Goal: Check status: Check status

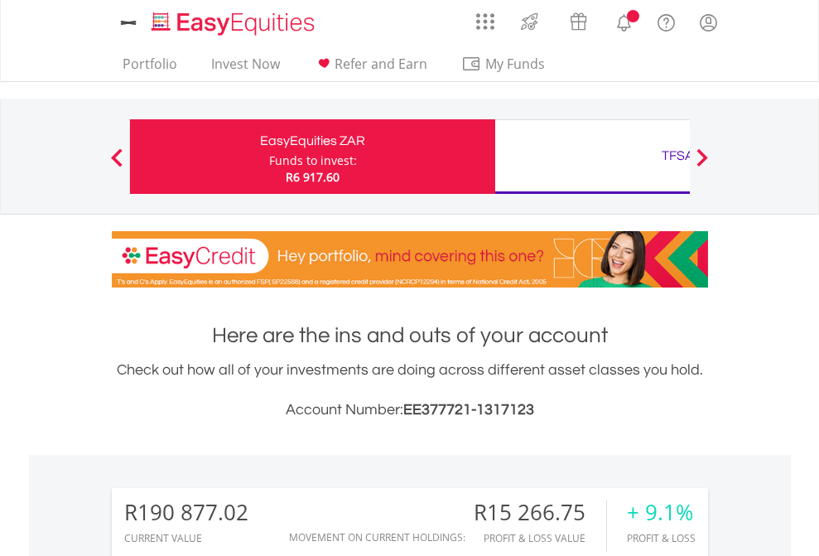
scroll to position [159, 260]
click at [269, 156] on div "Funds to invest:" at bounding box center [313, 160] width 88 height 17
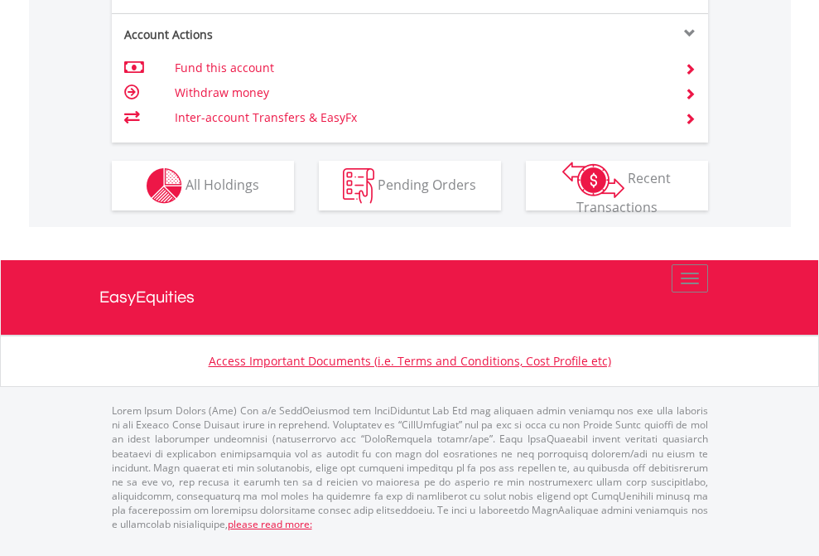
scroll to position [1686, 0]
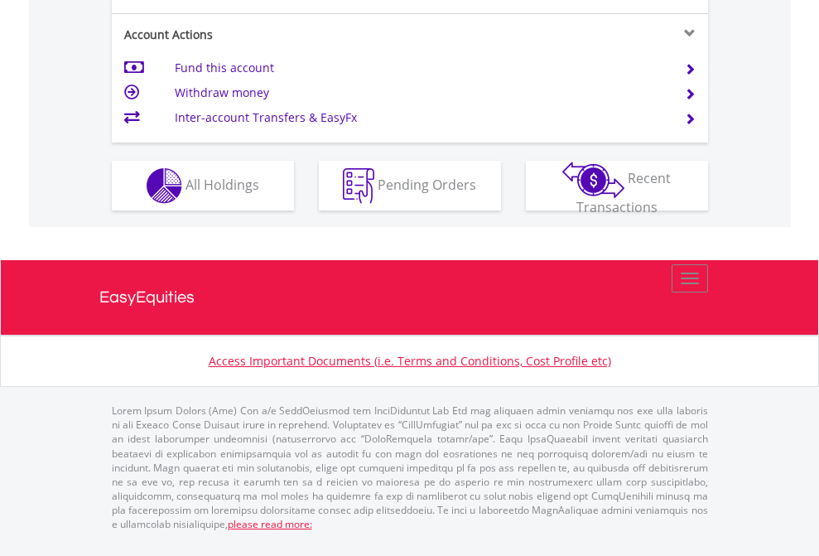
scroll to position [1511, 0]
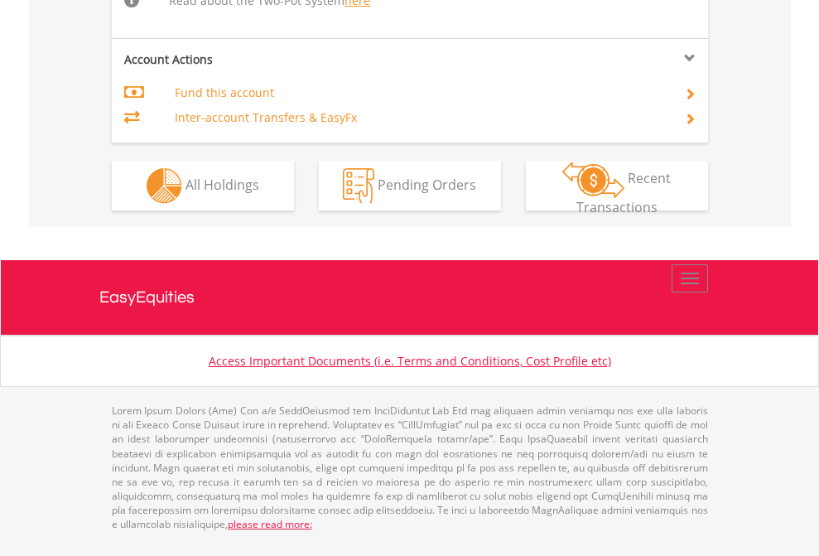
scroll to position [1750, 0]
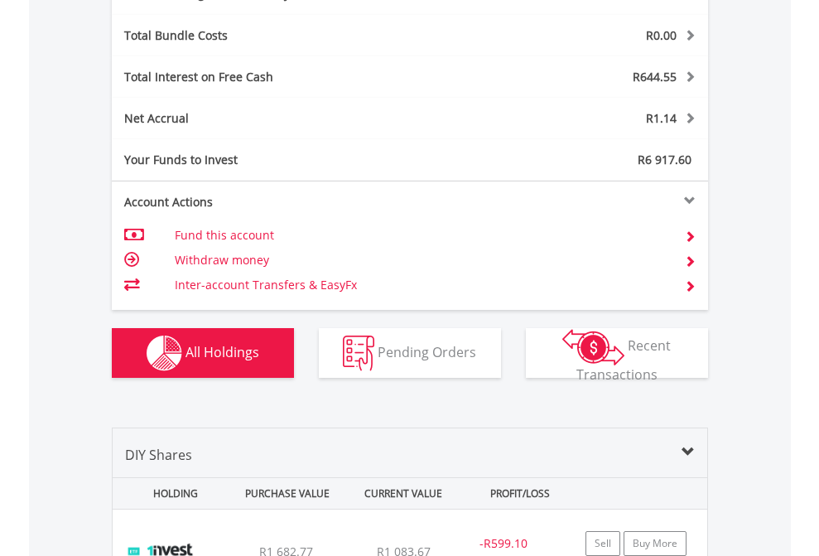
scroll to position [1974, 0]
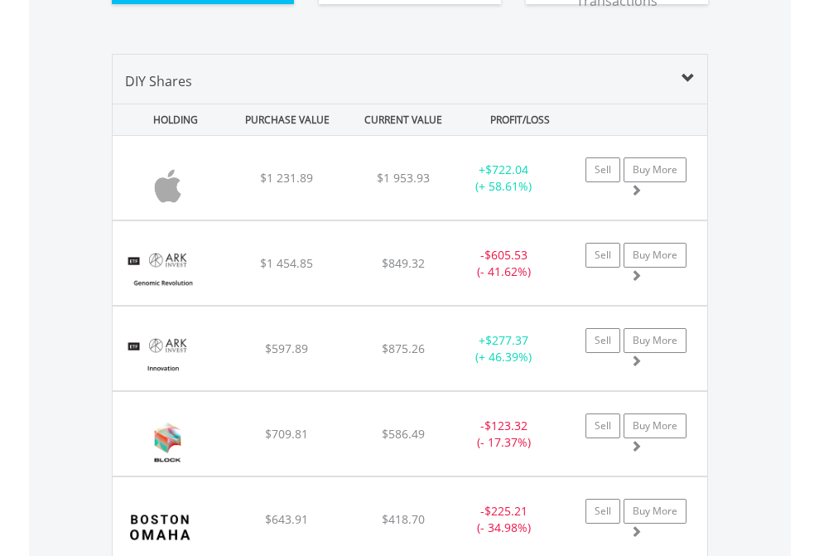
scroll to position [1908, 0]
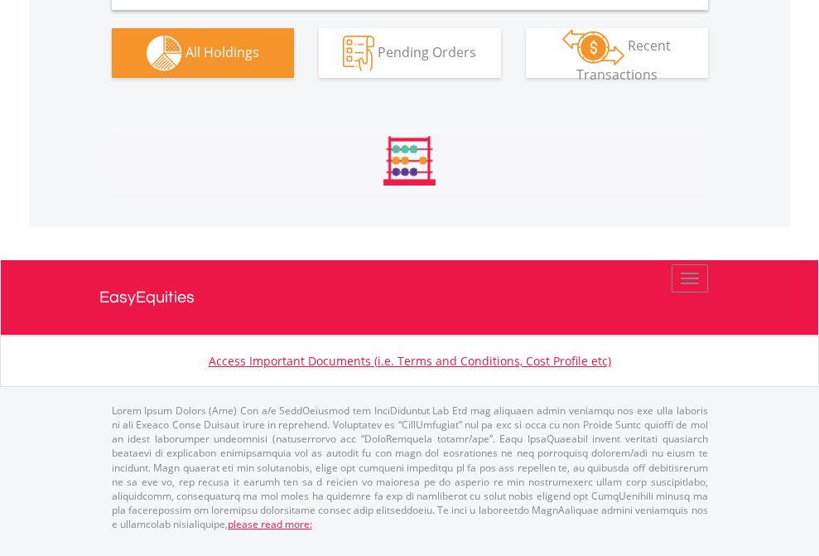
scroll to position [1648, 0]
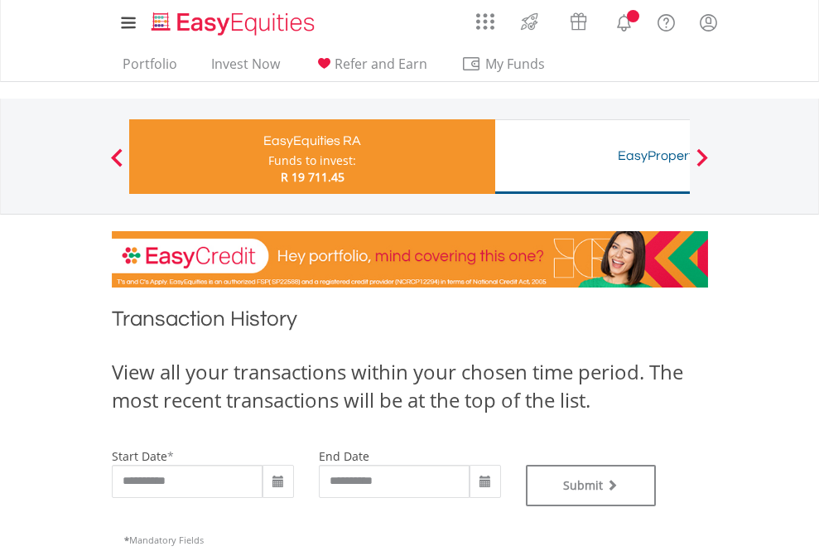
type input "**********"
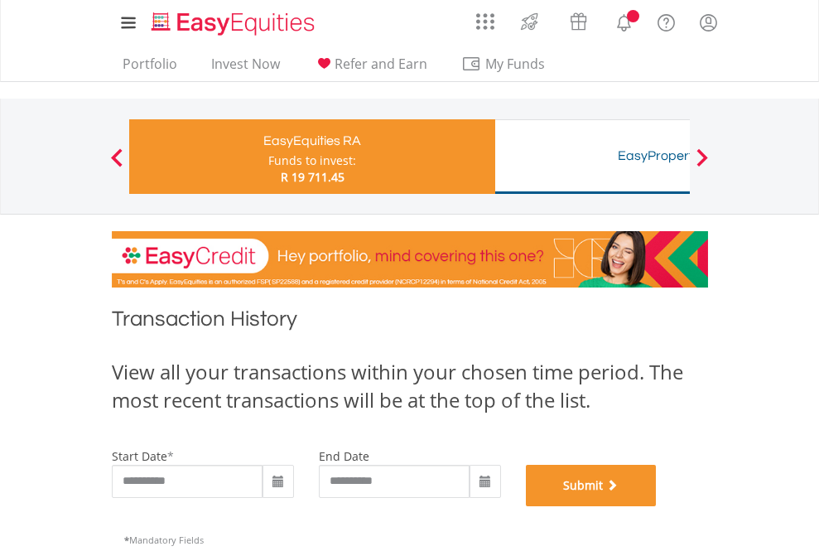
click at [657, 506] on button "Submit" at bounding box center [591, 484] width 131 height 41
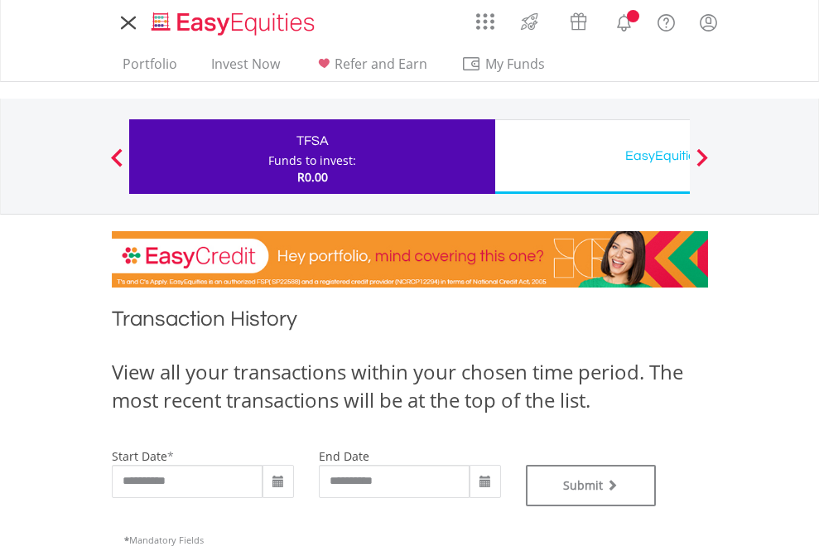
type input "**********"
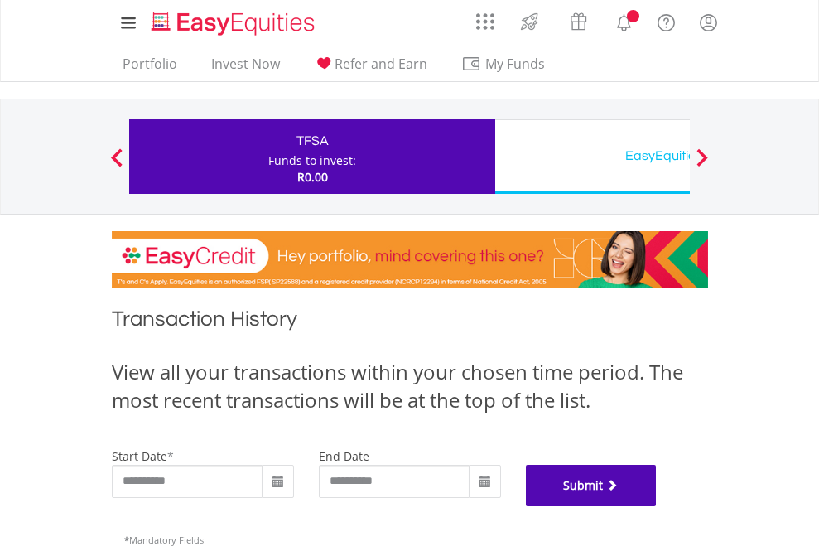
click at [657, 506] on button "Submit" at bounding box center [591, 484] width 131 height 41
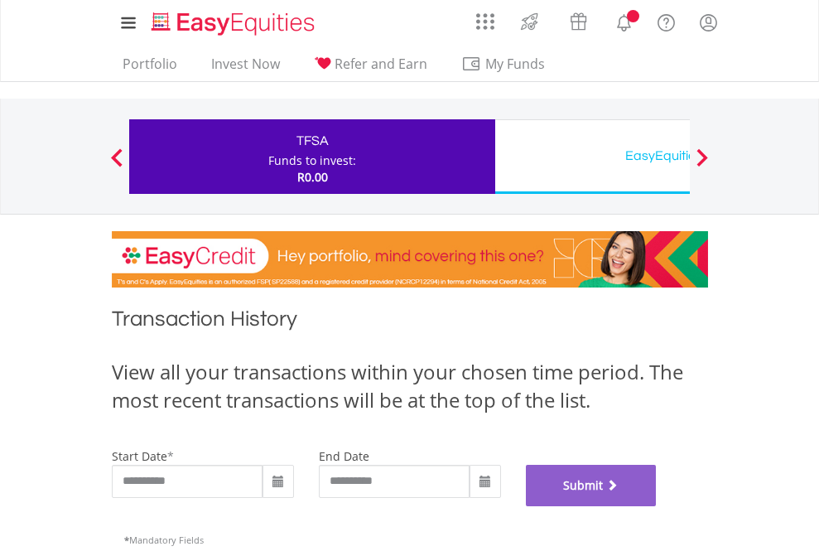
scroll to position [671, 0]
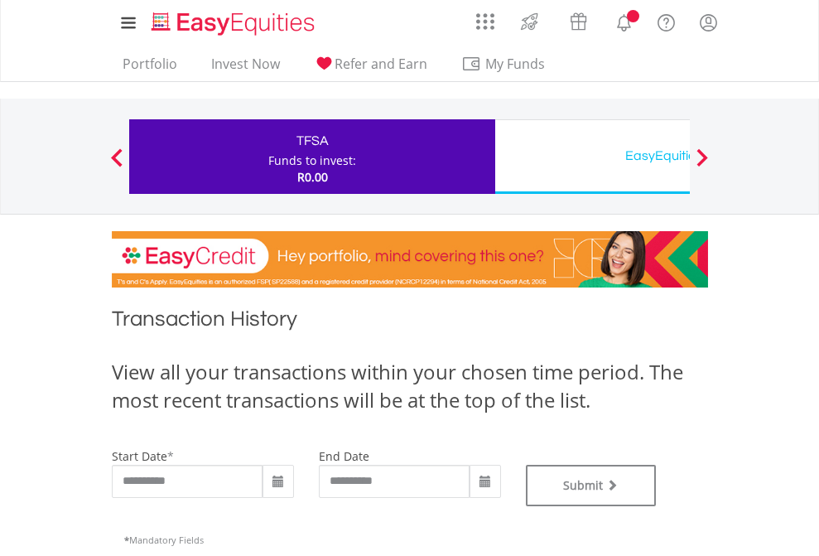
click at [592, 156] on div "EasyEquities USD" at bounding box center [677, 155] width 345 height 23
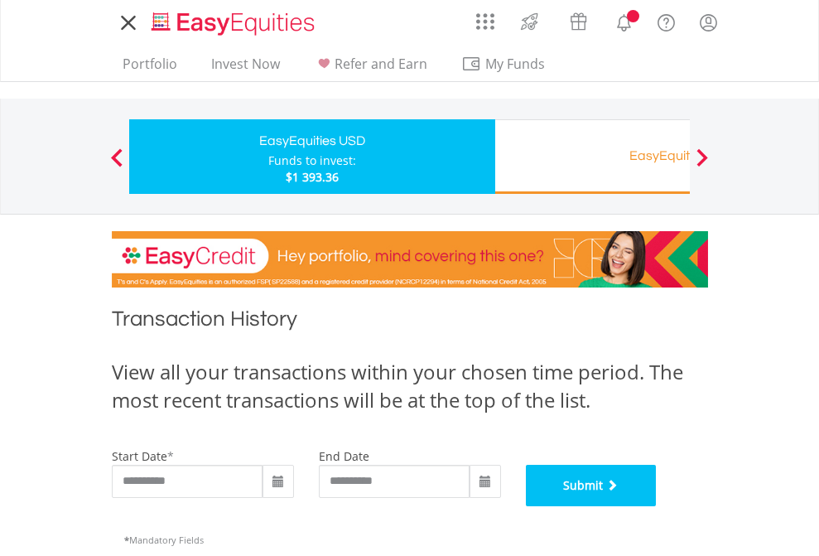
click at [657, 506] on button "Submit" at bounding box center [591, 484] width 131 height 41
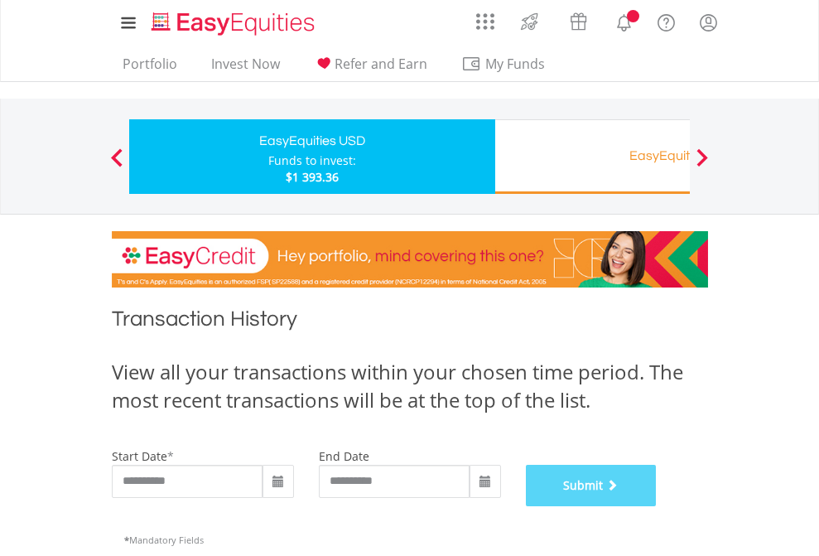
scroll to position [671, 0]
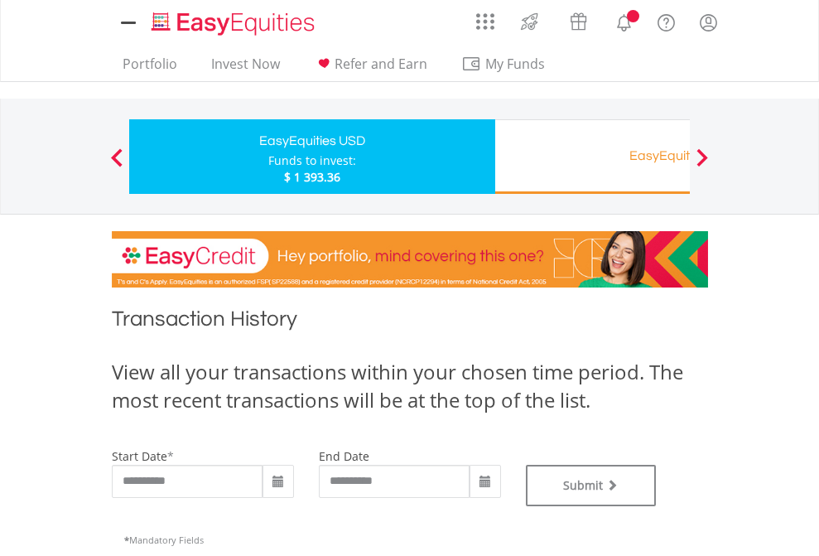
click at [592, 156] on div "EasyEquities RA" at bounding box center [677, 155] width 345 height 23
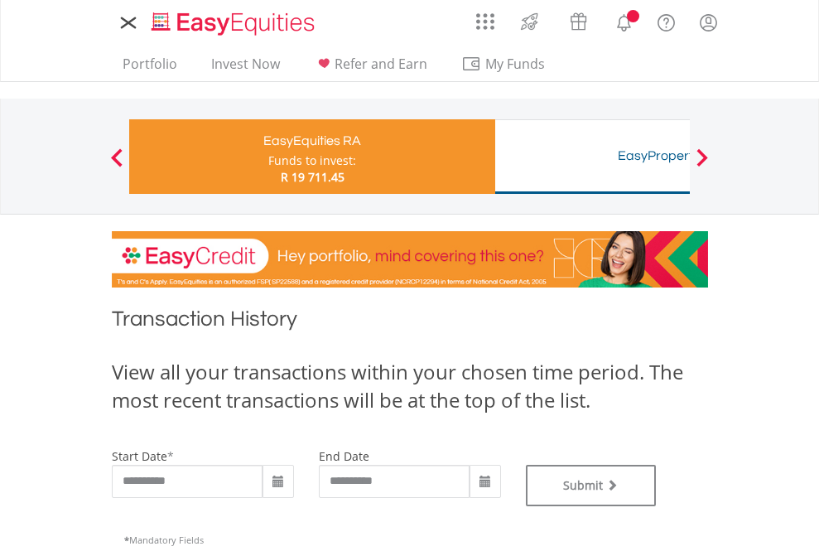
type input "**********"
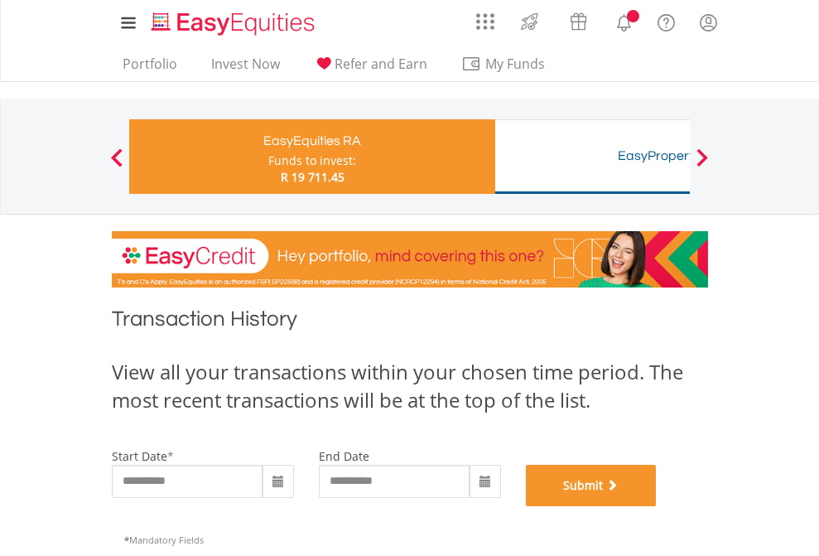
click at [657, 506] on button "Submit" at bounding box center [591, 484] width 131 height 41
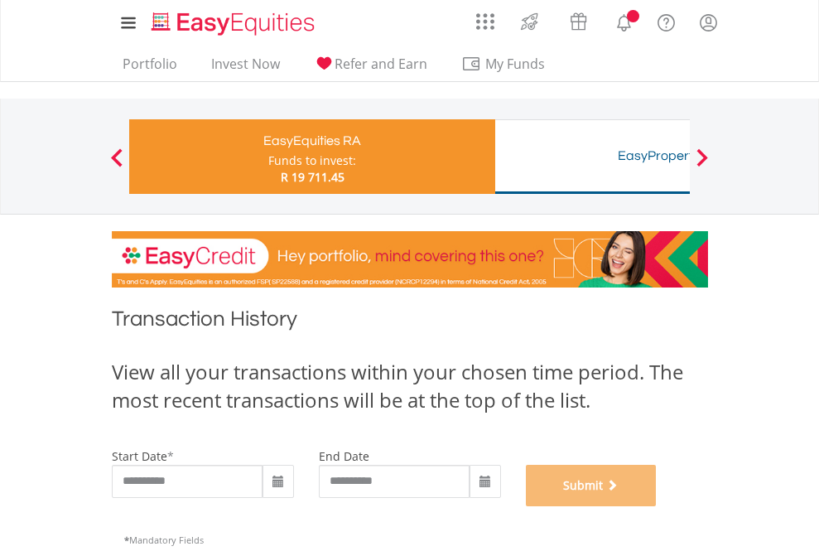
scroll to position [671, 0]
